Goal: Task Accomplishment & Management: Manage account settings

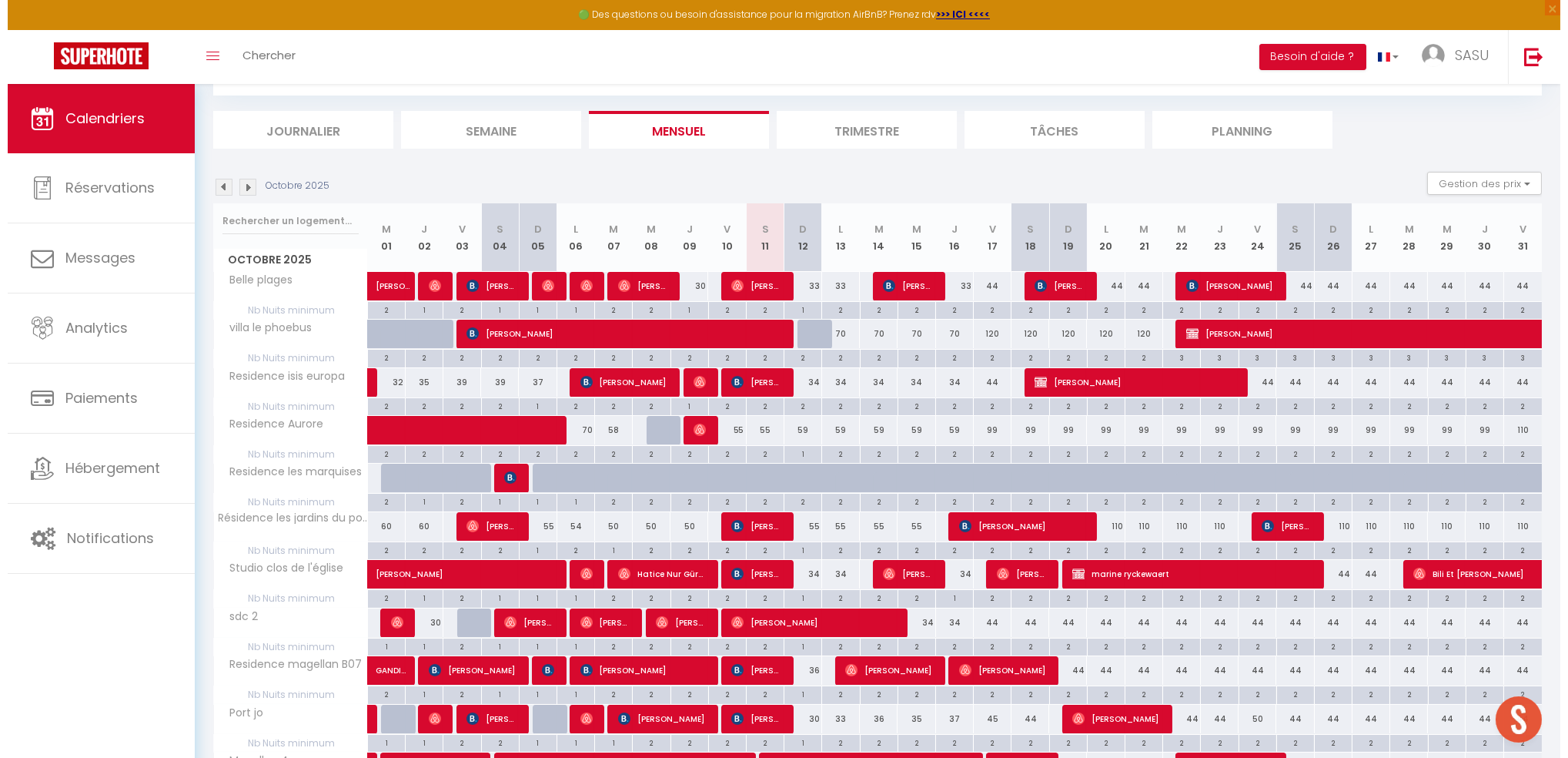
scroll to position [205, 0]
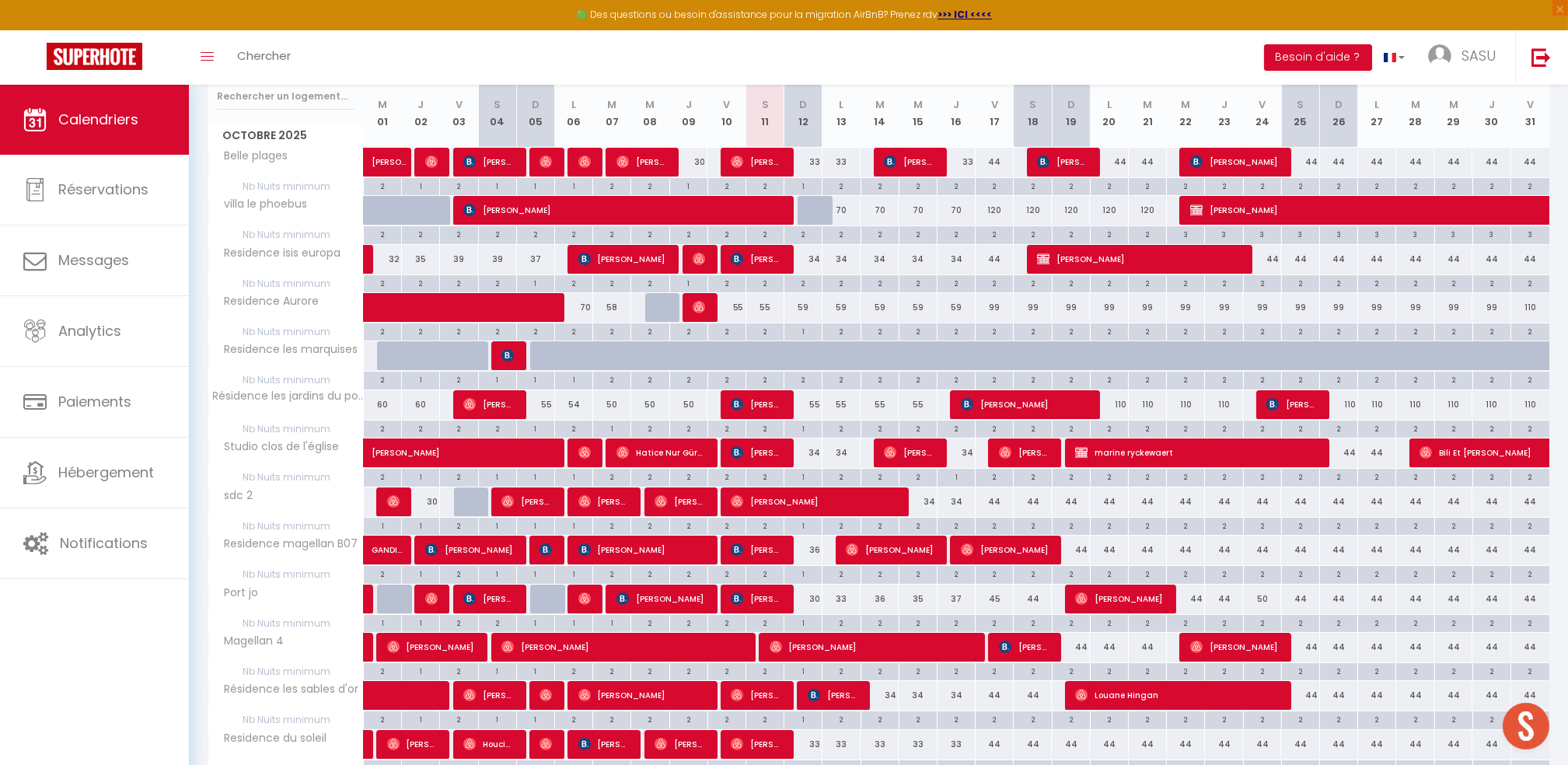
click at [846, 164] on div "33" at bounding box center [841, 162] width 38 height 29
type input "33"
type input "Lun 13 Octobre 2025"
type input "[DATE] Octobre 2025"
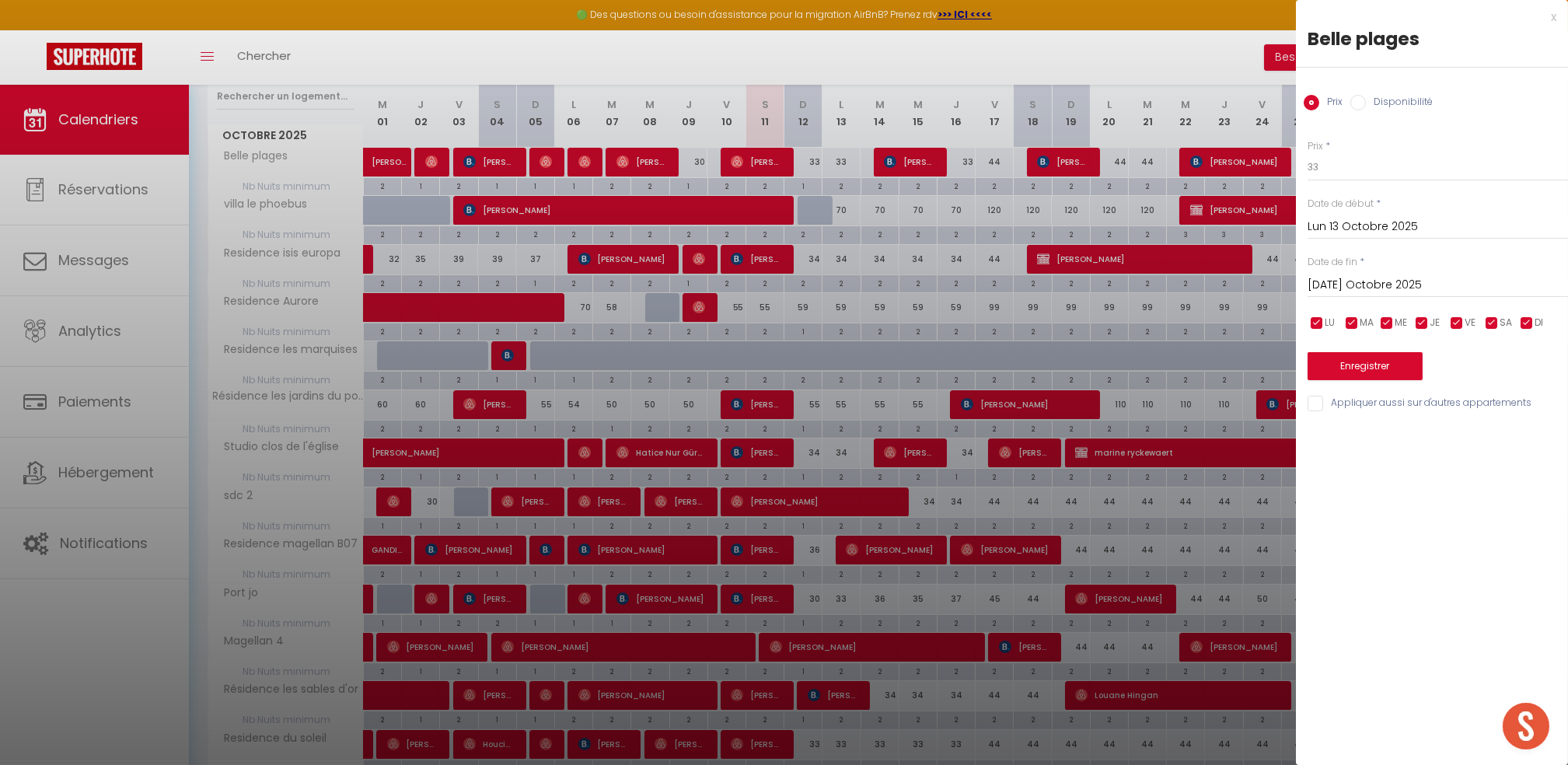
click at [840, 187] on div at bounding box center [784, 382] width 1568 height 765
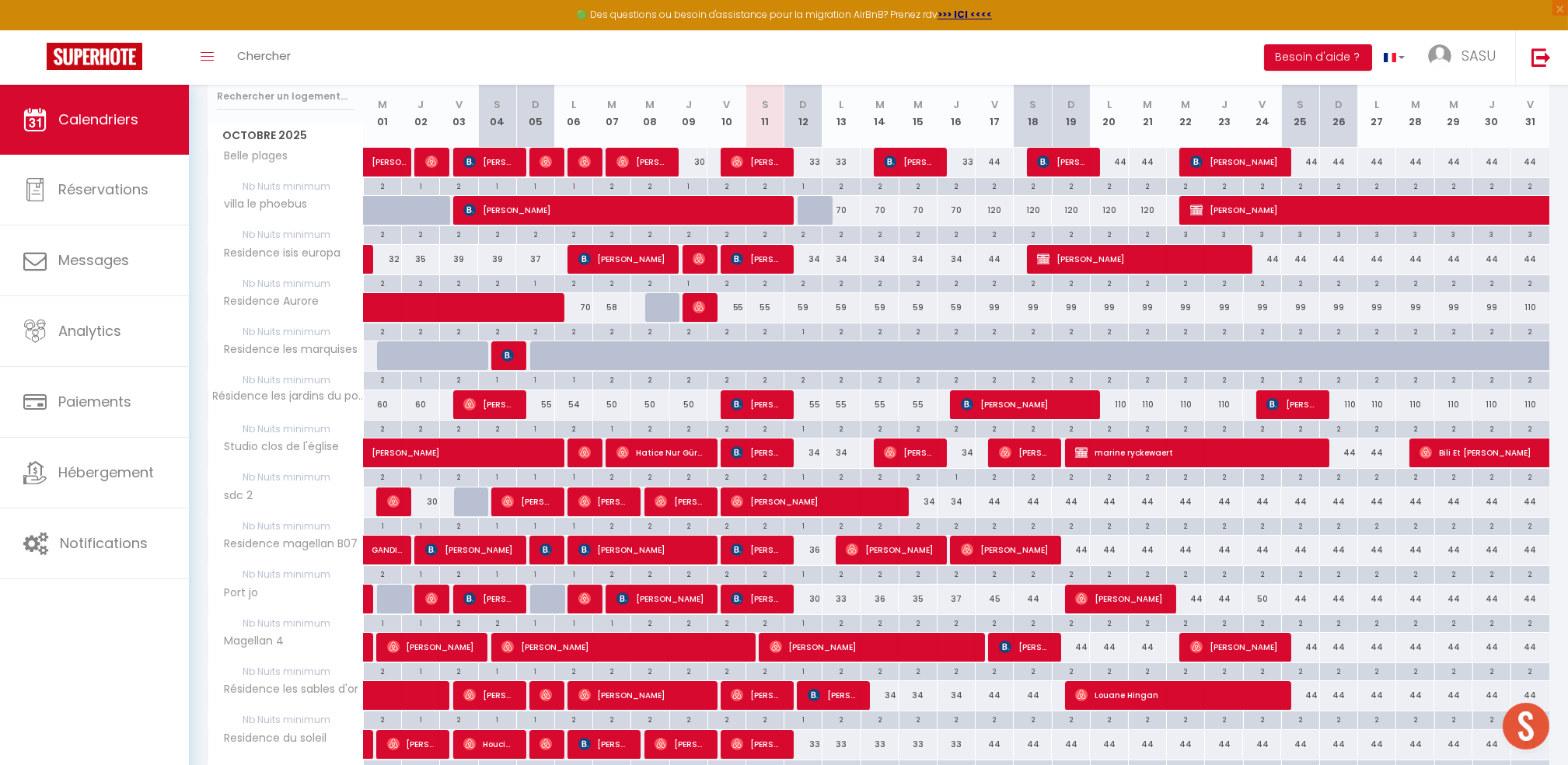
click at [835, 187] on div "2" at bounding box center [841, 185] width 37 height 15
type input "2"
type input "Lun 13 Octobre 2025"
type input "[DATE] Octobre 2025"
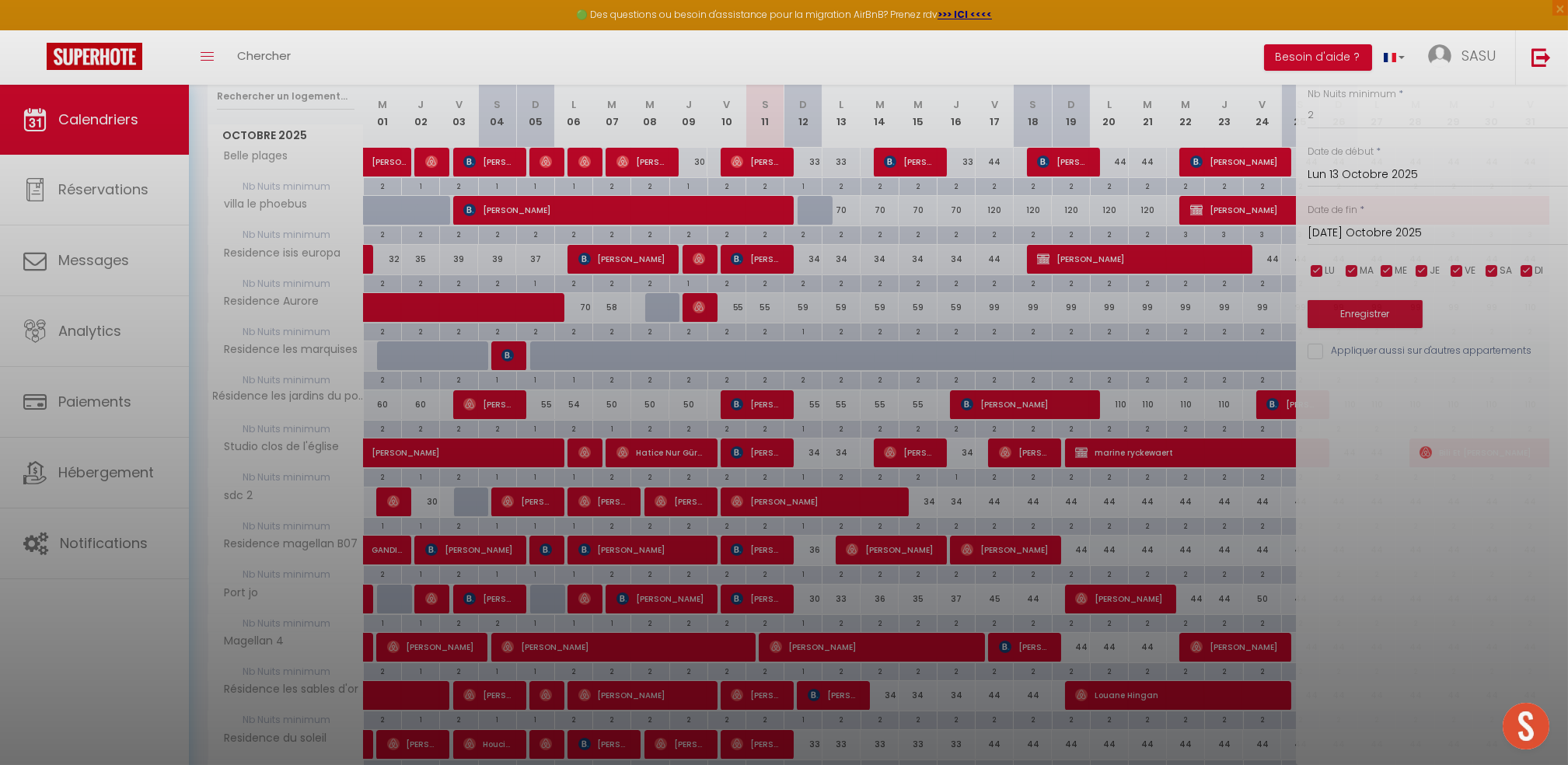
click at [839, 187] on div at bounding box center [784, 382] width 1568 height 765
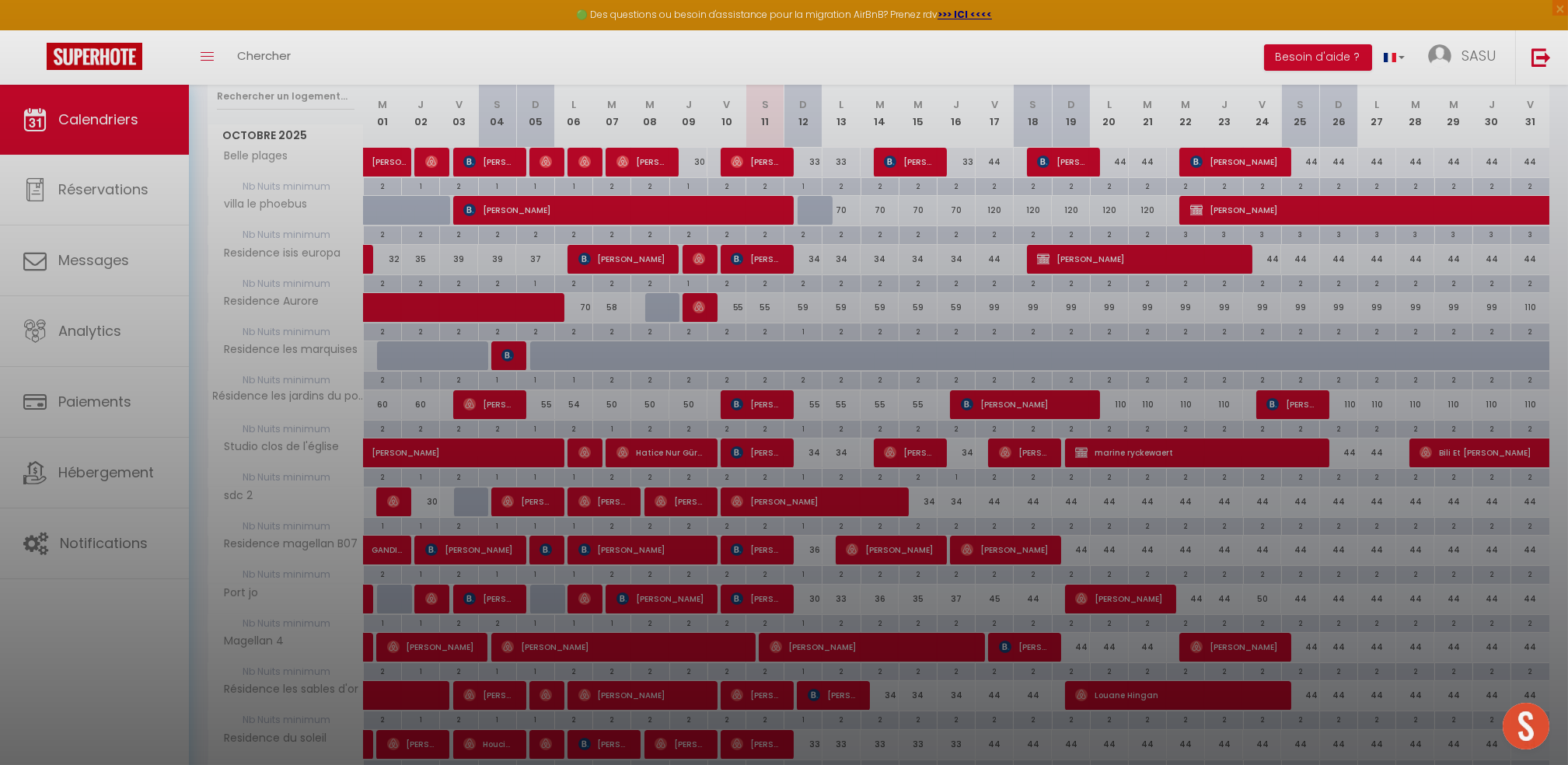
type input "undefined aN undefined NaN"
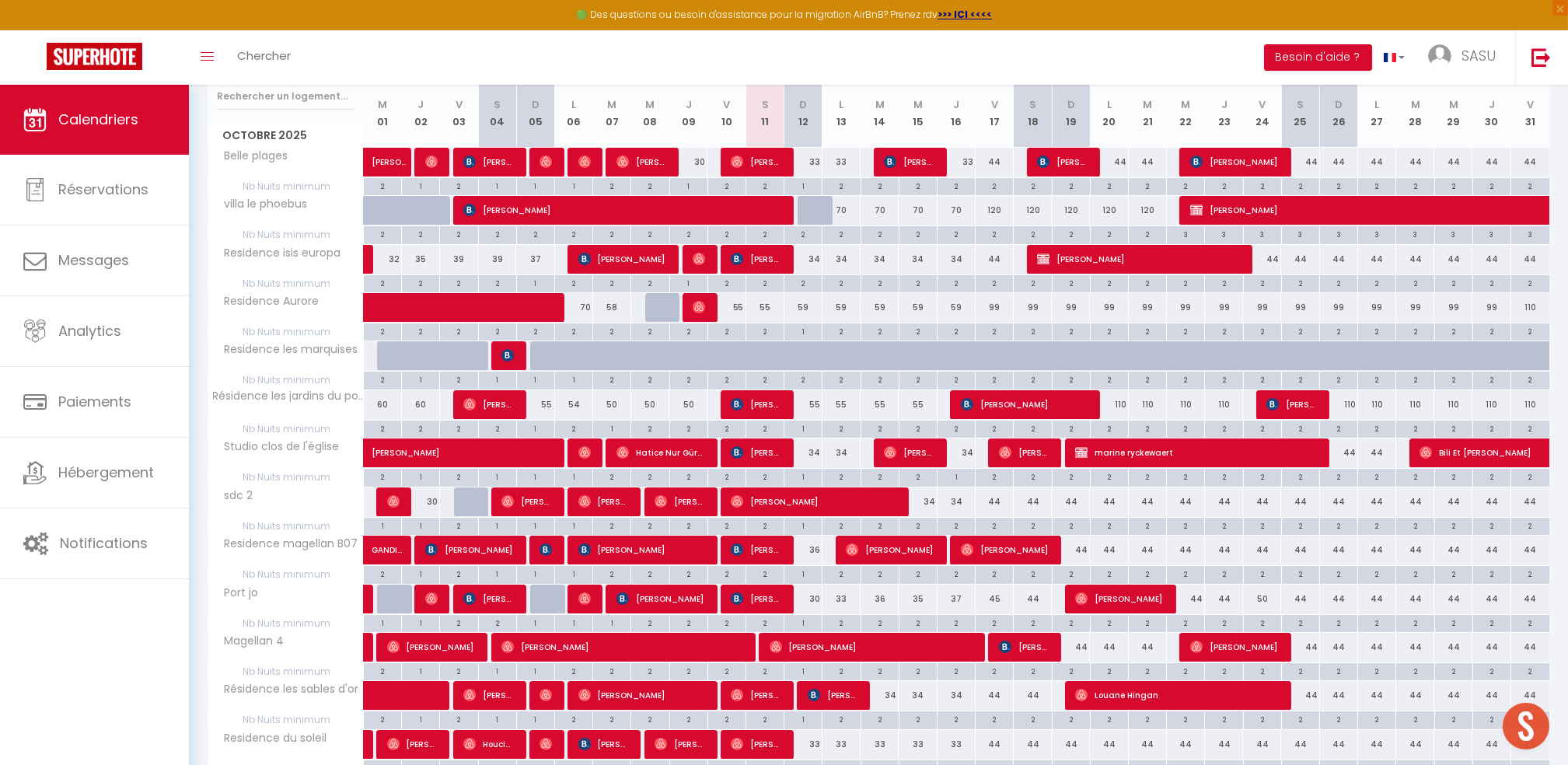
click at [846, 187] on div "2" at bounding box center [841, 185] width 37 height 15
type input "2"
type input "Lun 13 Octobre 2025"
type input "[DATE] Octobre 2025"
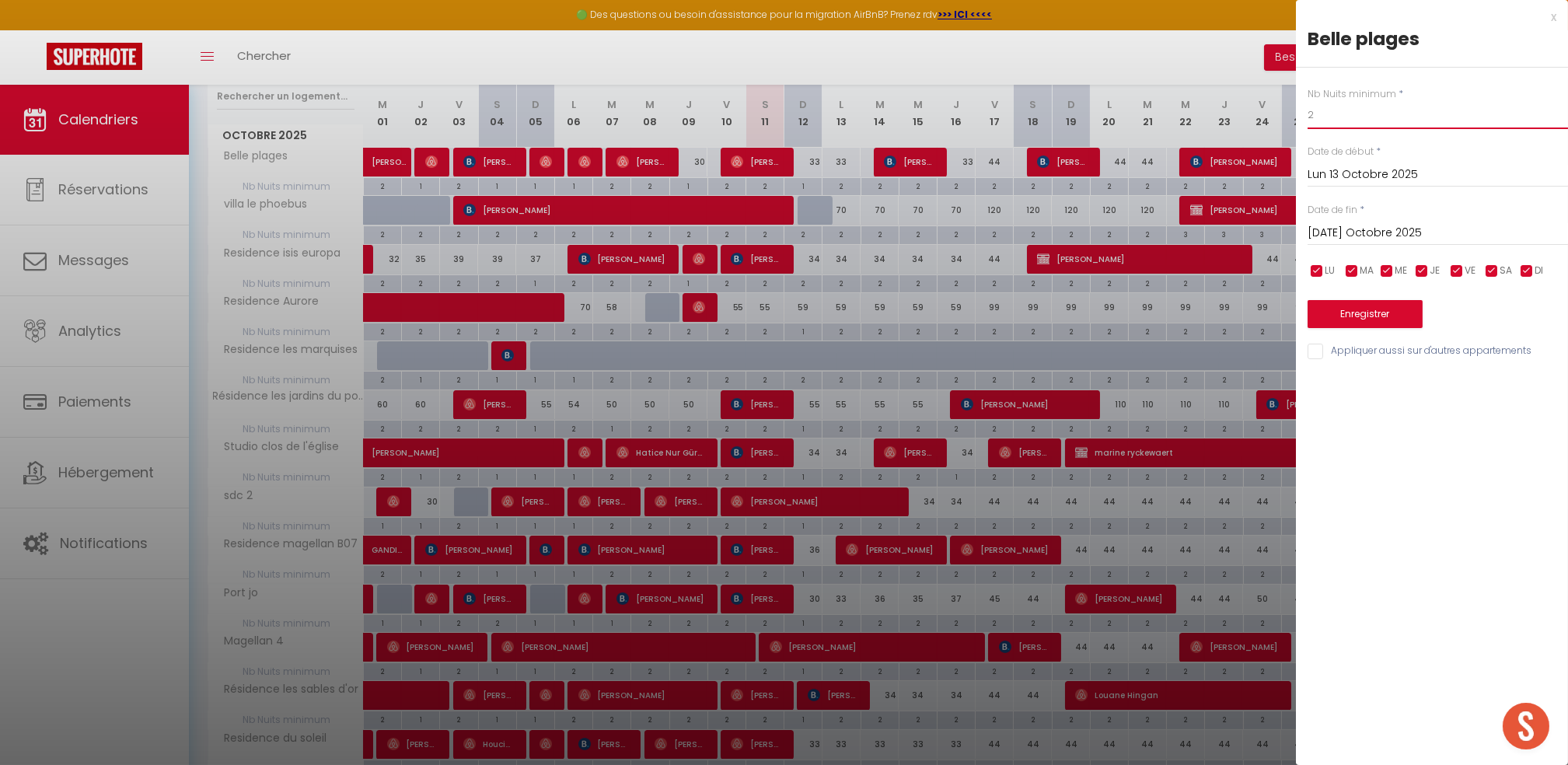
drag, startPoint x: 1328, startPoint y: 116, endPoint x: 1250, endPoint y: 112, distance: 78.1
click at [1250, 112] on body "🟢 Des questions ou besoin d'assistance pour la migration AirBnB? Prenez rdv >>>…" at bounding box center [784, 549] width 1568 height 1343
type input "1"
click at [1317, 350] on input "Appliquer aussi sur d'autres appartements" at bounding box center [1438, 351] width 261 height 15
checkbox input "true"
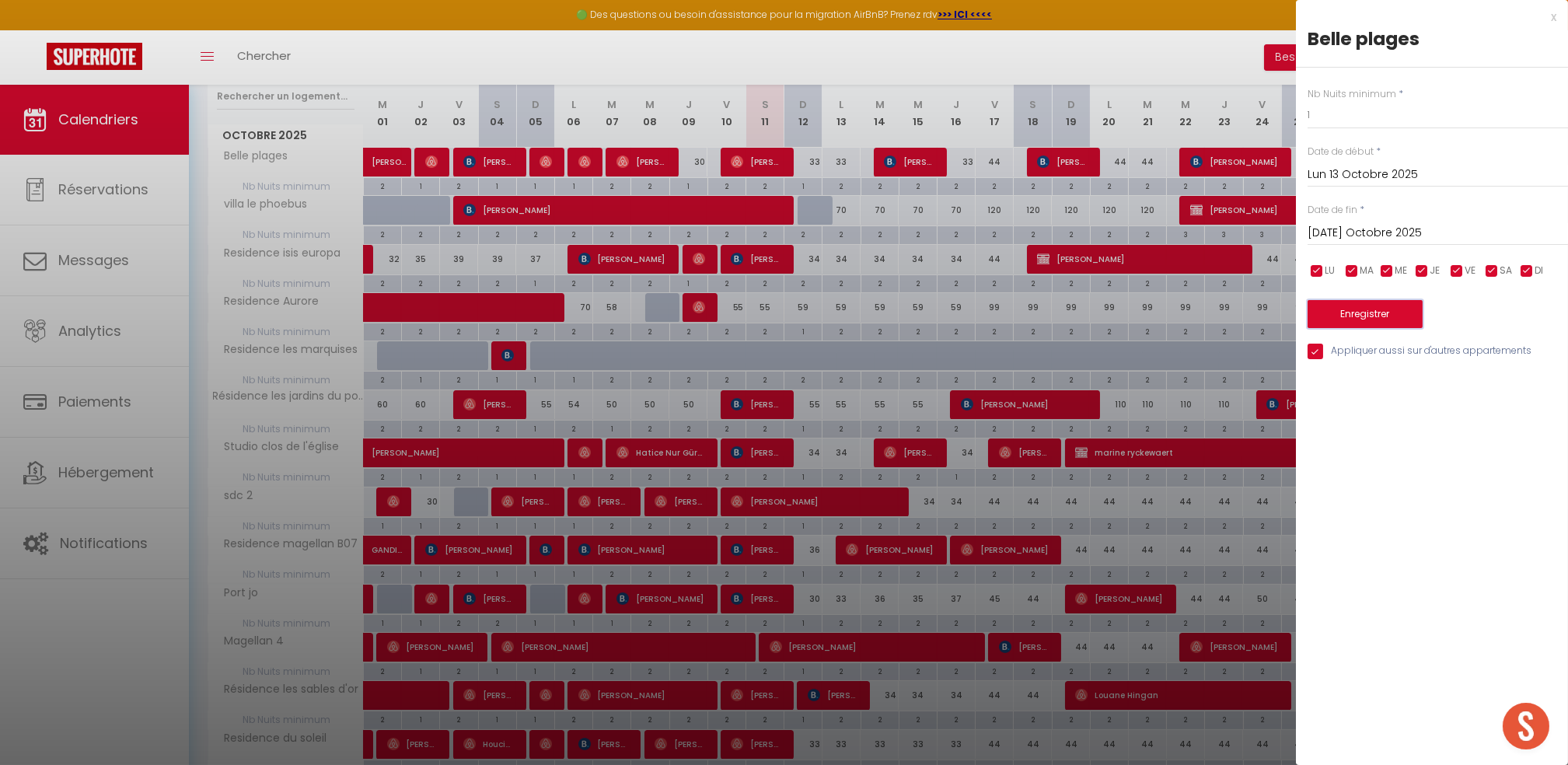
click at [1348, 309] on button "Enregistrer" at bounding box center [1365, 314] width 115 height 28
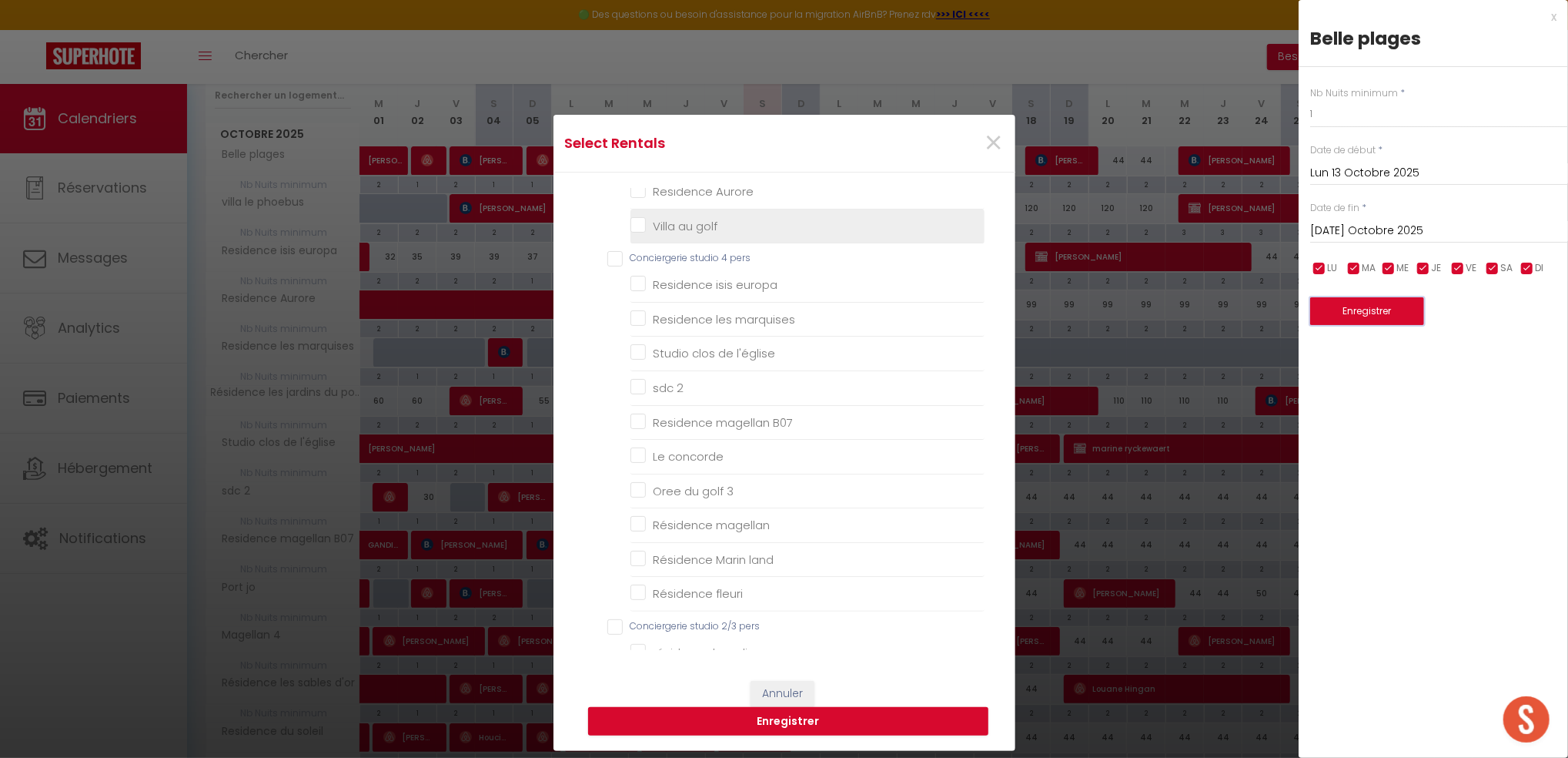
scroll to position [535, 0]
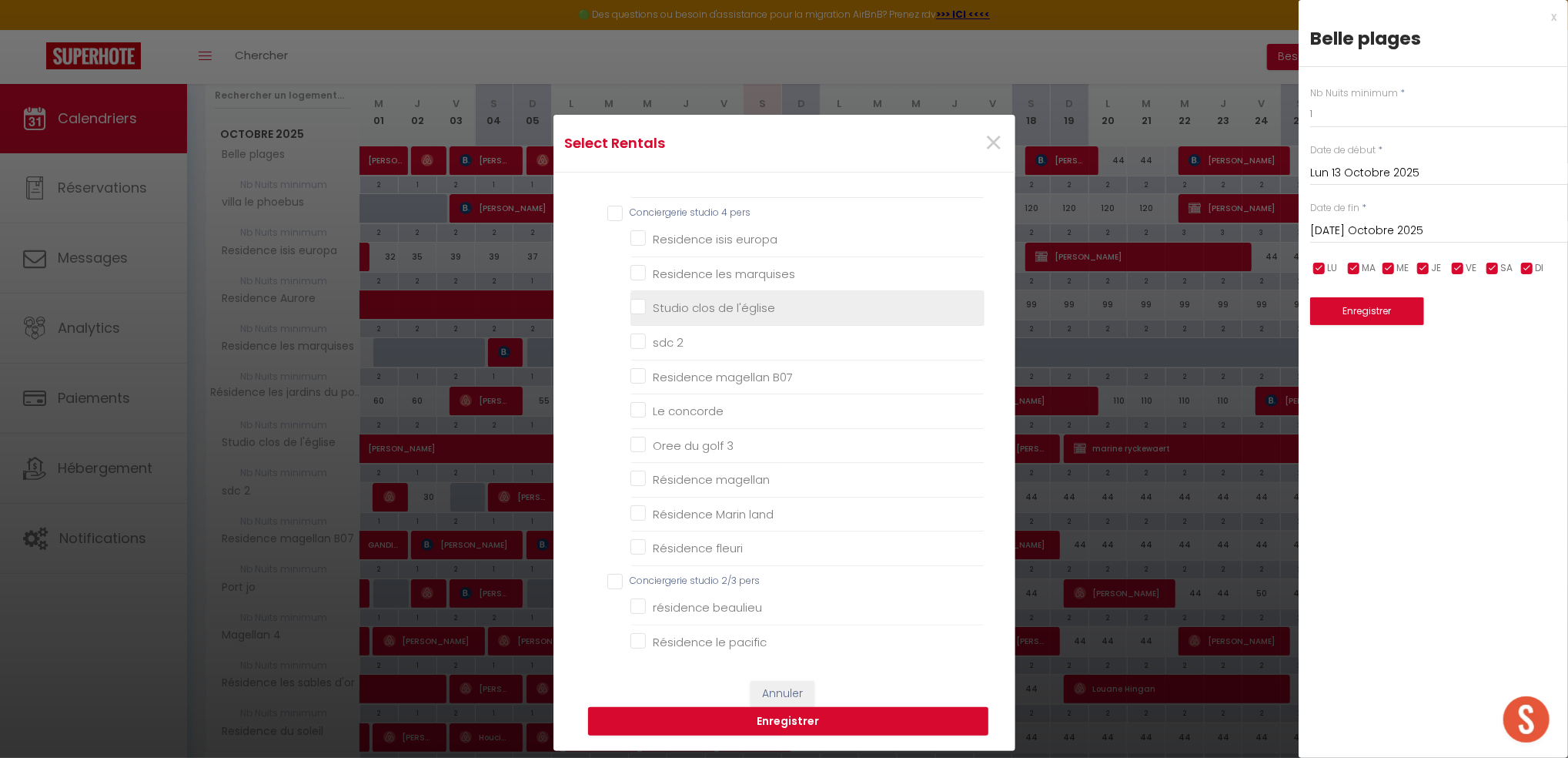
click at [721, 306] on l\'église "Studio clos de l'église" at bounding box center [808, 308] width 354 height 15
checkbox l\'église "true"
checkbox soleil "false"
checkbox input "false"
checkbox end "false"
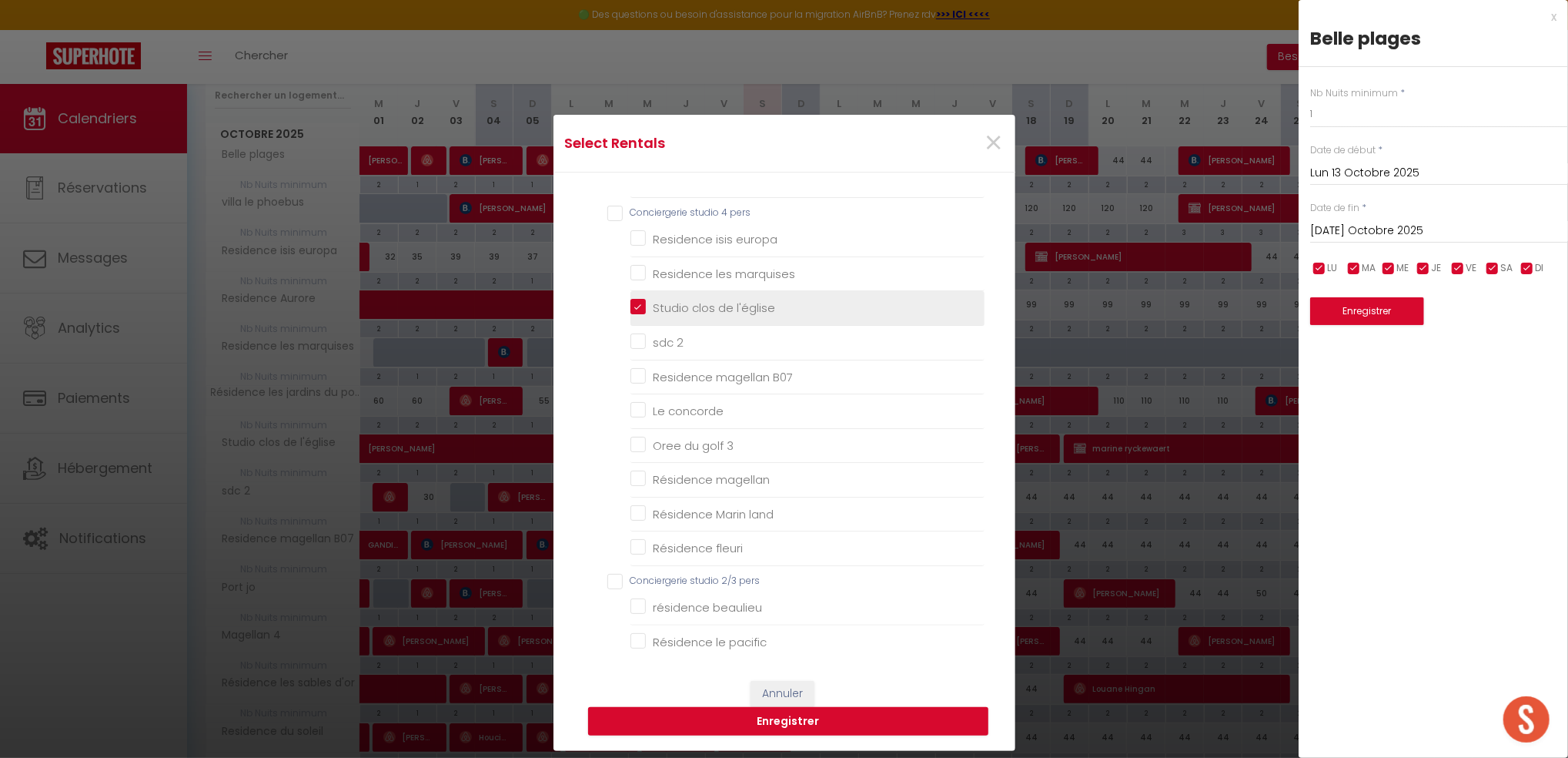
checkbox 2 "false"
checkbox bad "false"
checkbox input "false"
checkbox incas "false"
checkbox couchant "false"
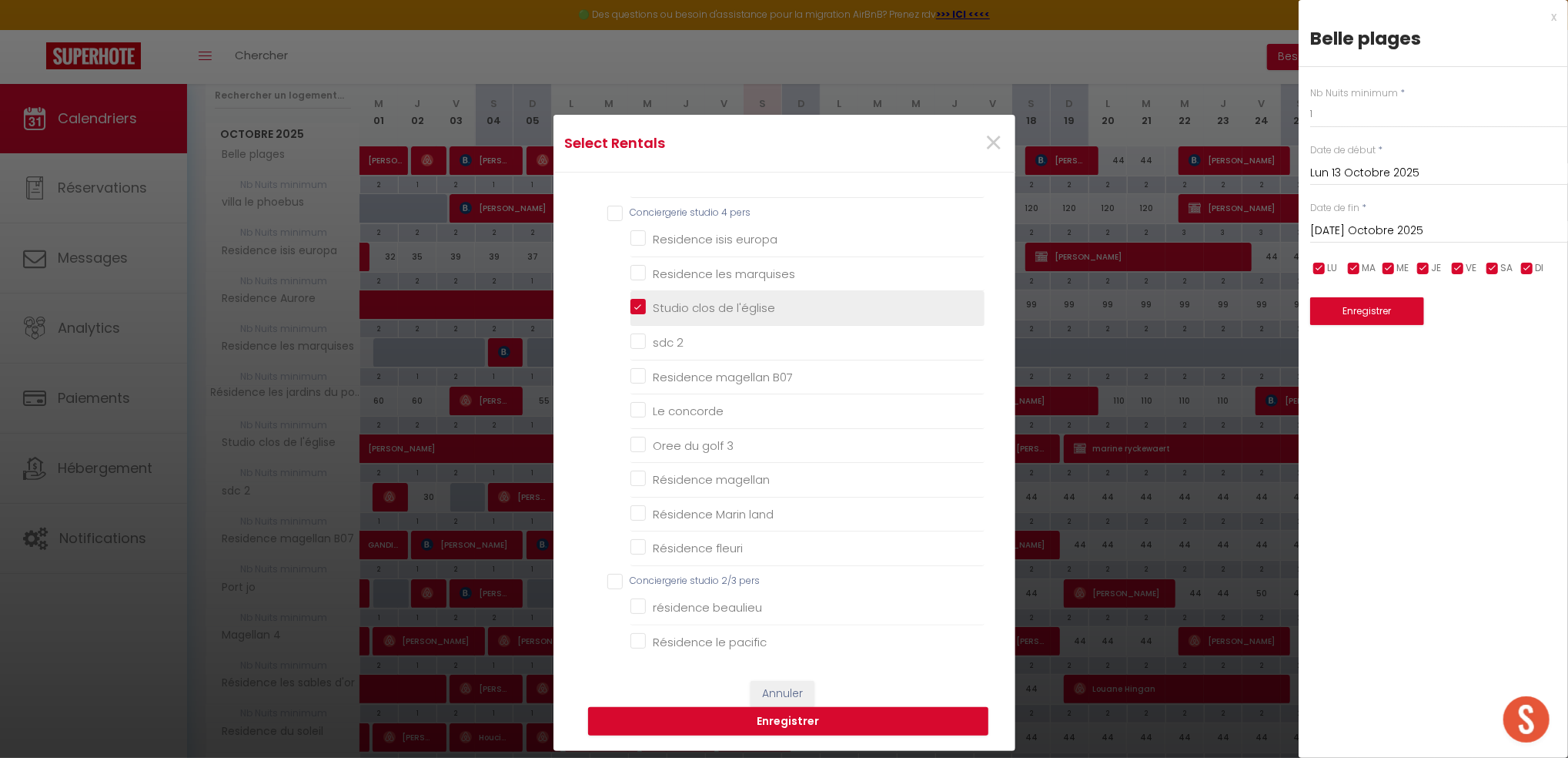
checkbox Acapulco "false"
checkbox phoebus "false"
checkbox ponant "false"
checkbox Aurore "false"
checkbox golf "false"
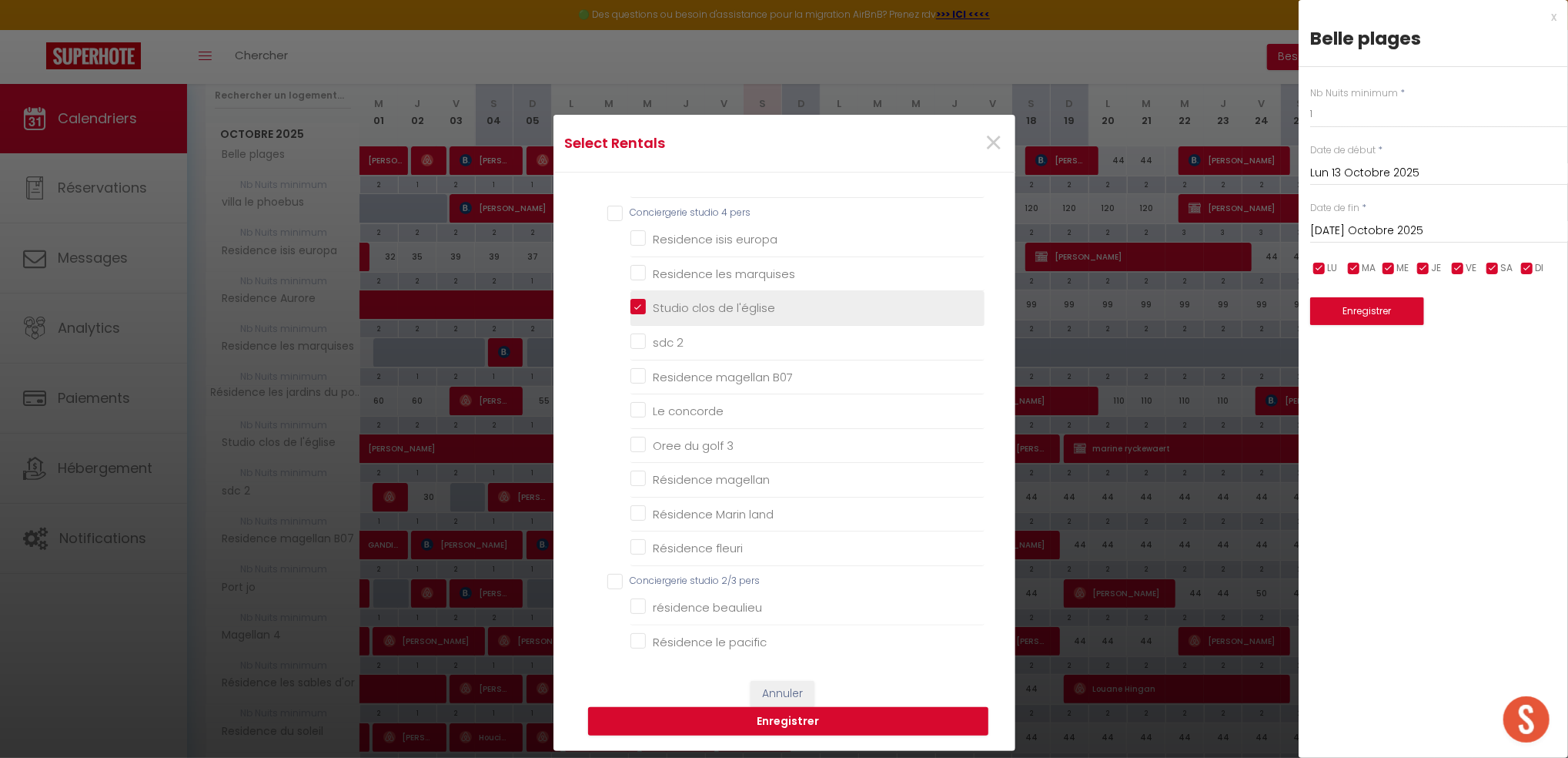
checkbox europa "false"
checkbox marquises "false"
checkbox 2 "false"
checkbox B07 "false"
checkbox concorde "false"
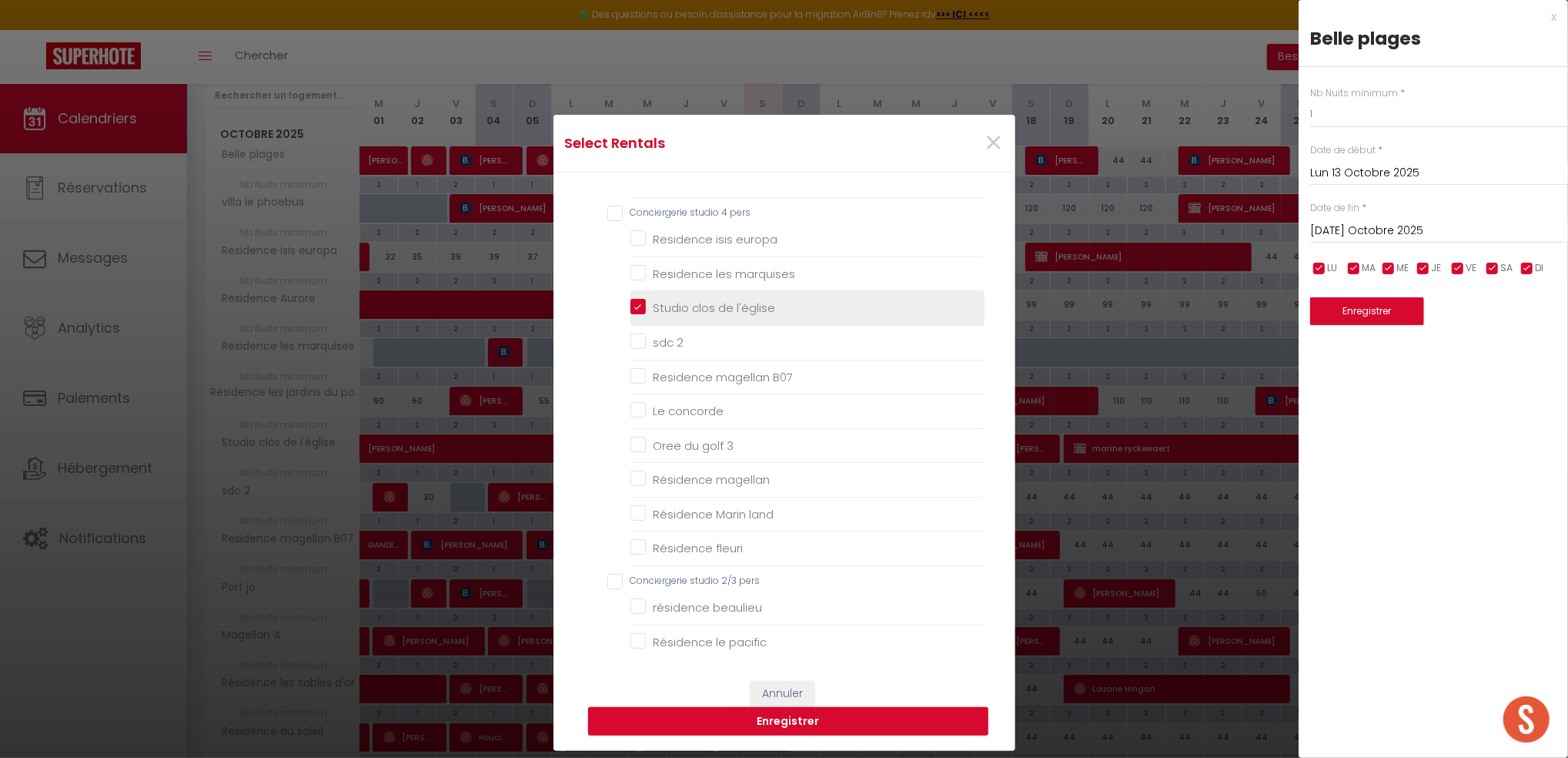
checkbox 3 "false"
checkbox magellan "false"
checkbox land "false"
checkbox fleuri "false"
checkbox beaulieu "false"
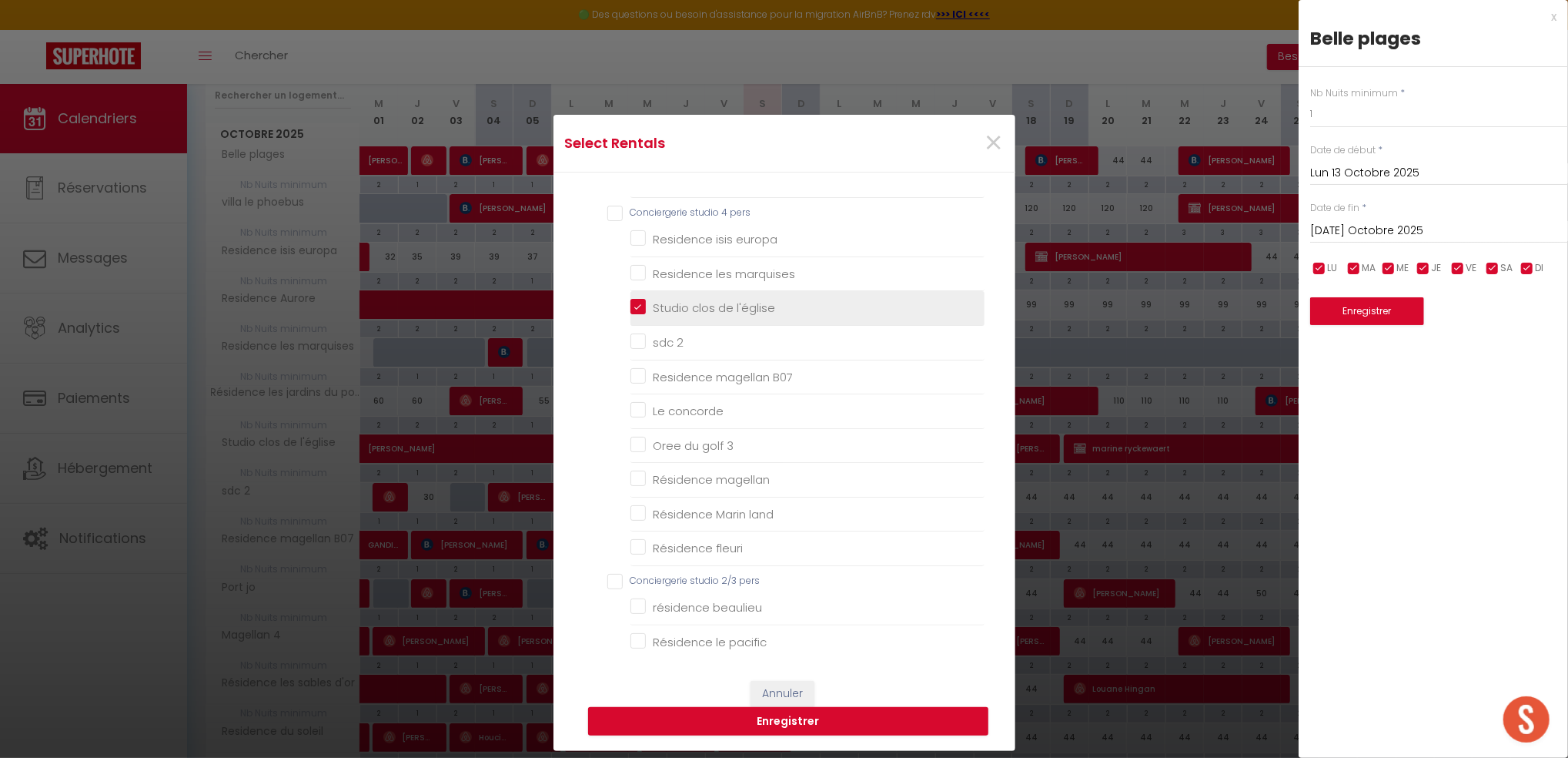
checkbox pacific "false"
checkbox jo "false"
checkbox · "false"
checkbox 4 "false"
checkbox d\'or "false"
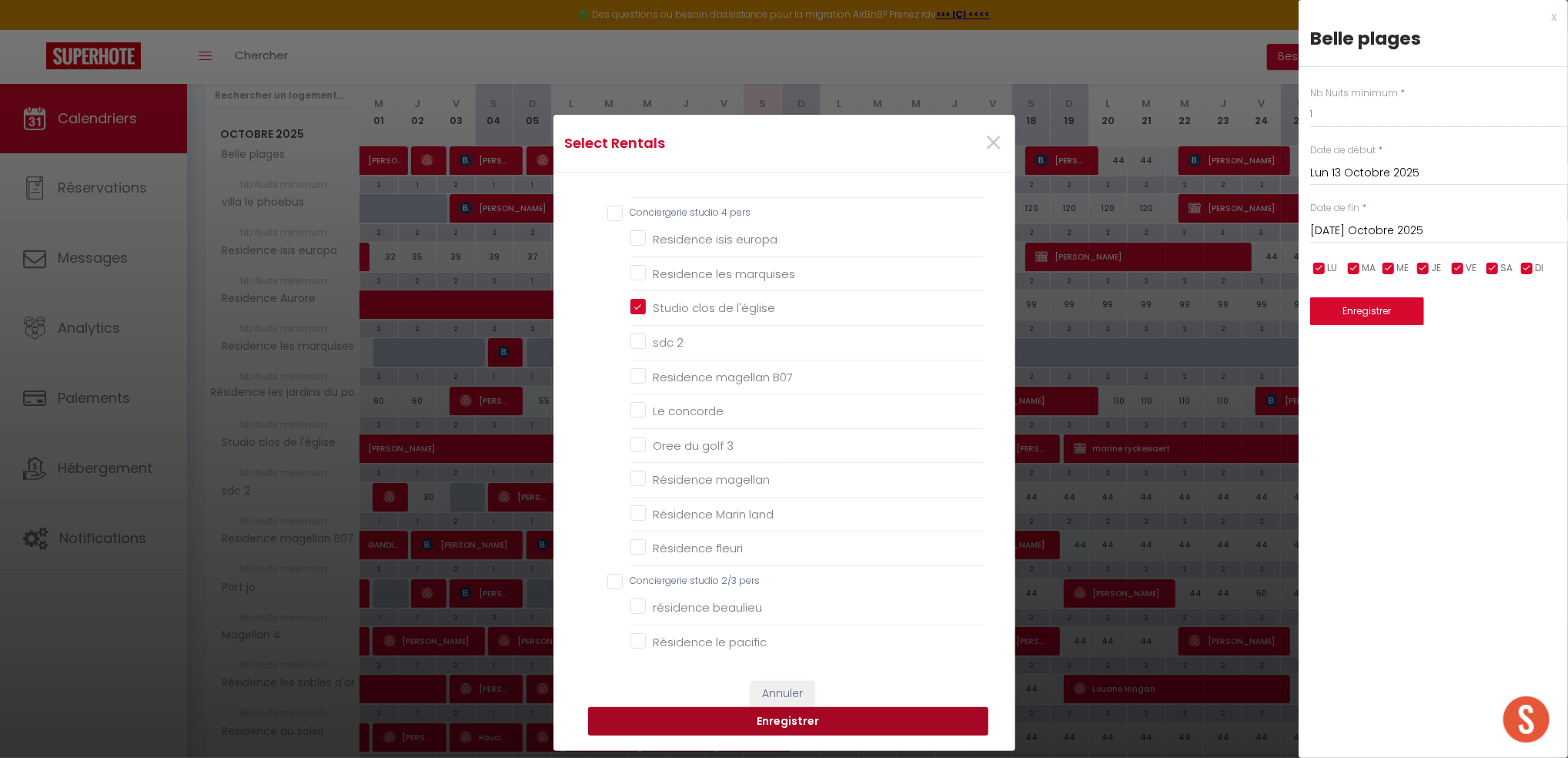
click at [773, 721] on button "Enregistrer" at bounding box center [788, 722] width 400 height 29
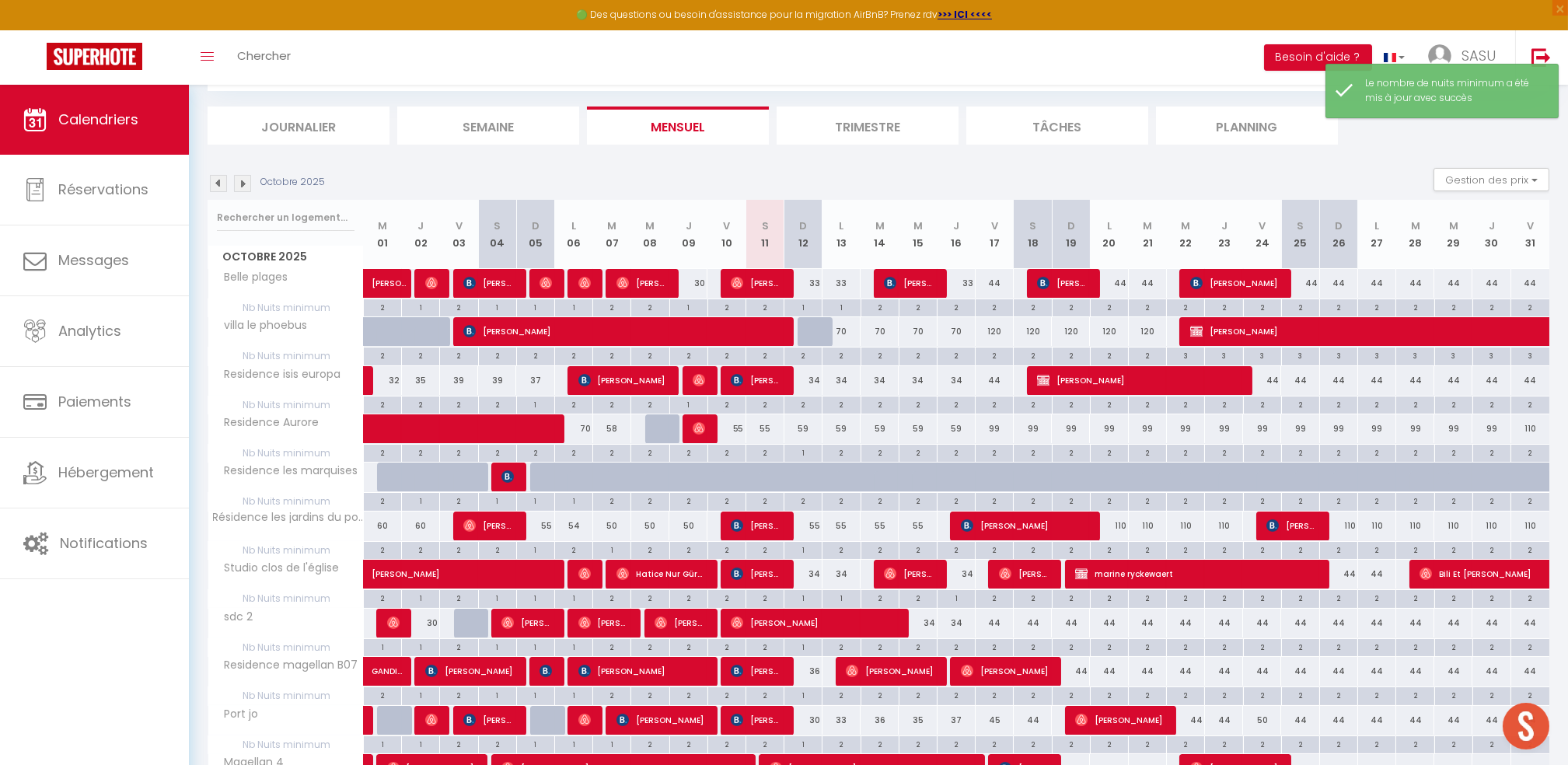
scroll to position [0, 0]
